Goal: Information Seeking & Learning: Learn about a topic

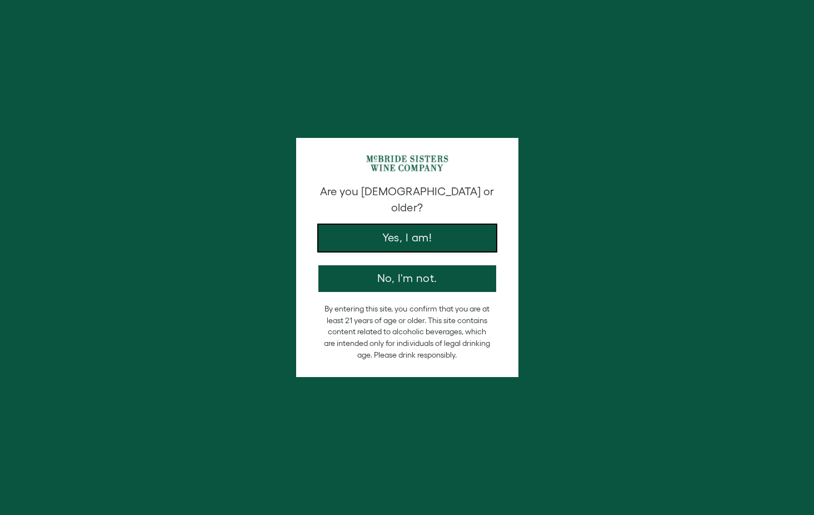
click at [396, 227] on button "Yes, I am!" at bounding box center [407, 238] width 178 height 27
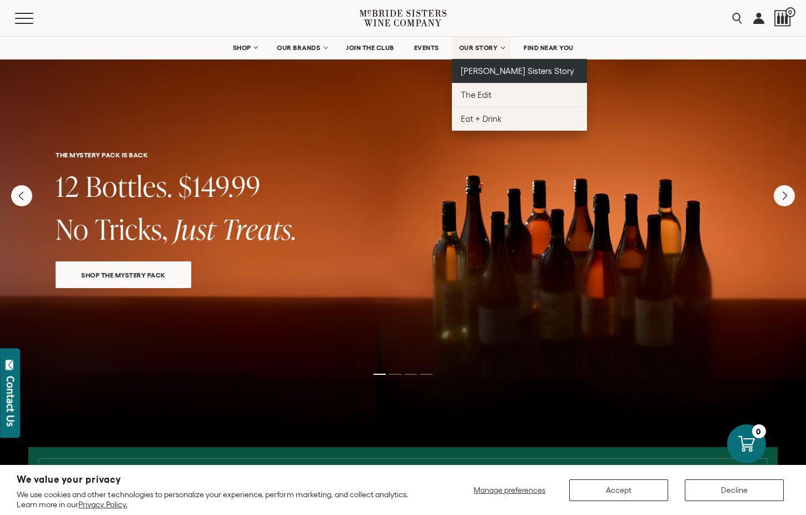
click at [474, 73] on span "[PERSON_NAME] Sisters Story" at bounding box center [518, 70] width 114 height 9
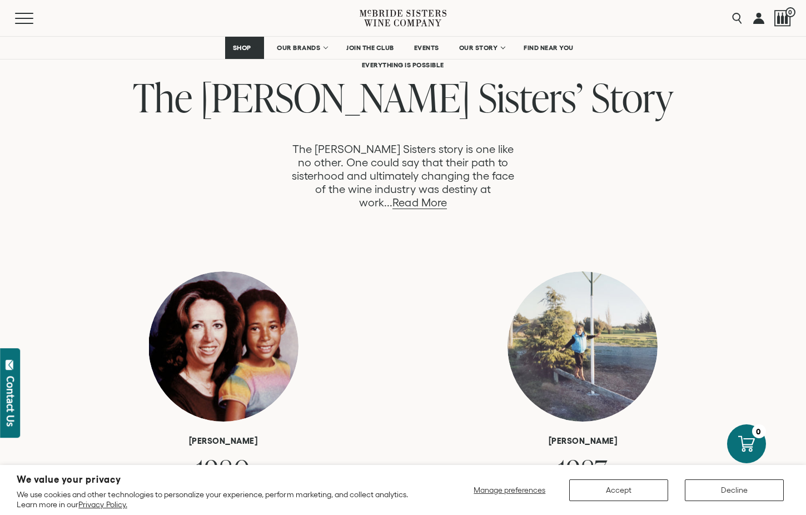
scroll to position [566, 0]
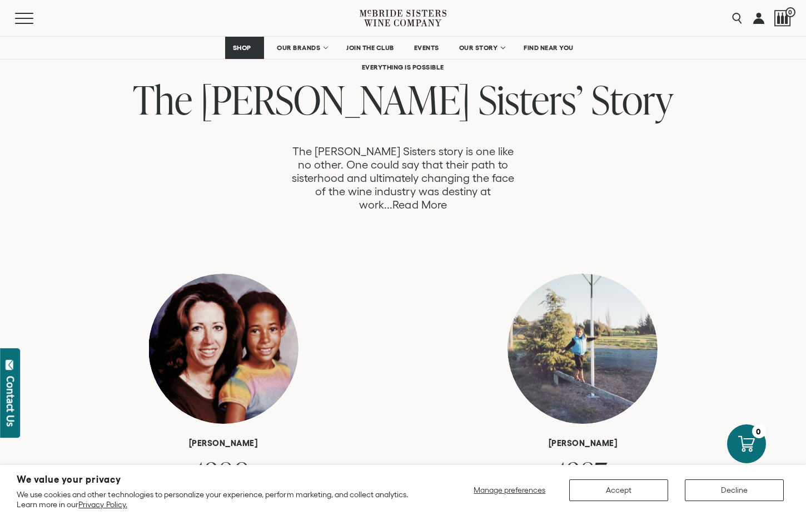
click at [446, 198] on link "Read More" at bounding box center [419, 204] width 54 height 13
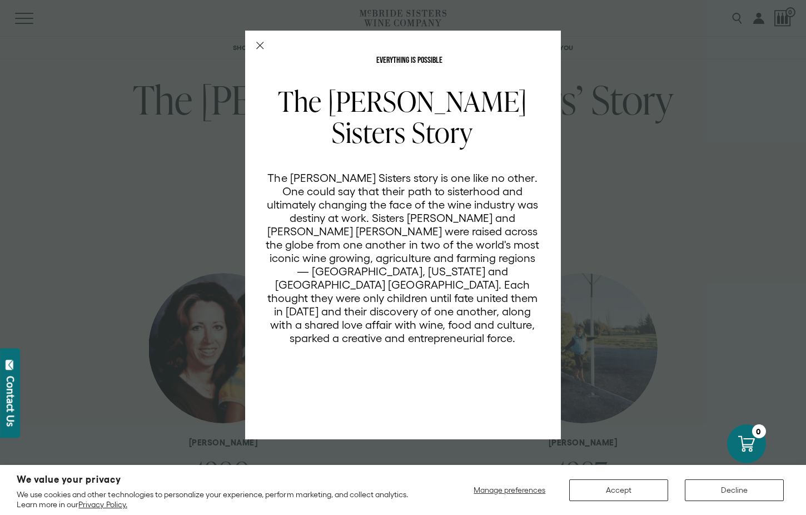
click at [709, 221] on div "EVERYTHING IS POSSIBLE The McBride Sisters Story The McBride Sisters story is o…" at bounding box center [403, 257] width 806 height 515
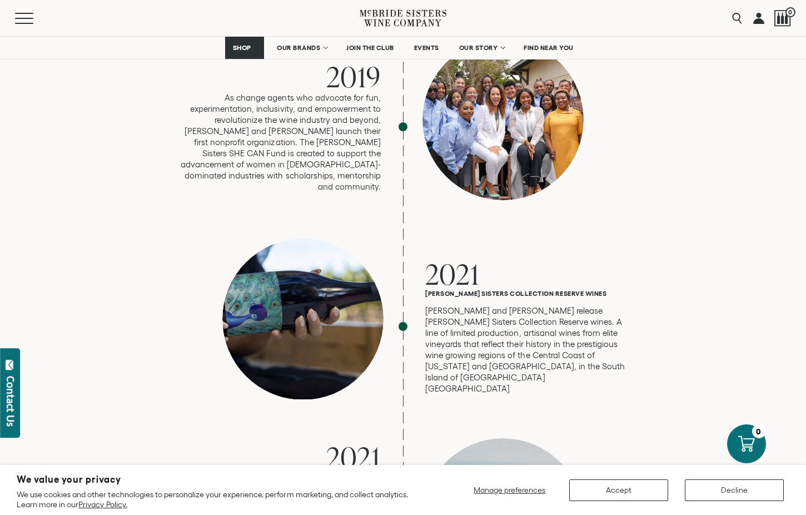
scroll to position [2538, 0]
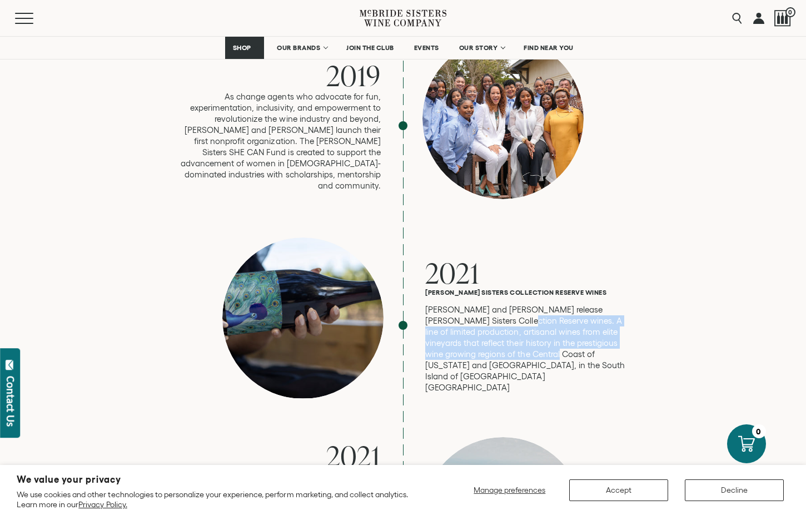
drag, startPoint x: 482, startPoint y: 272, endPoint x: 500, endPoint y: 306, distance: 38.3
click at [500, 306] on p "Robin and Andréa release McBride Sisters Collection Reserve wines. A line of li…" at bounding box center [525, 348] width 200 height 89
copy p "A line of limited production, artisanal wines from elite vineyards that reflect…"
